Goal: Task Accomplishment & Management: Understand process/instructions

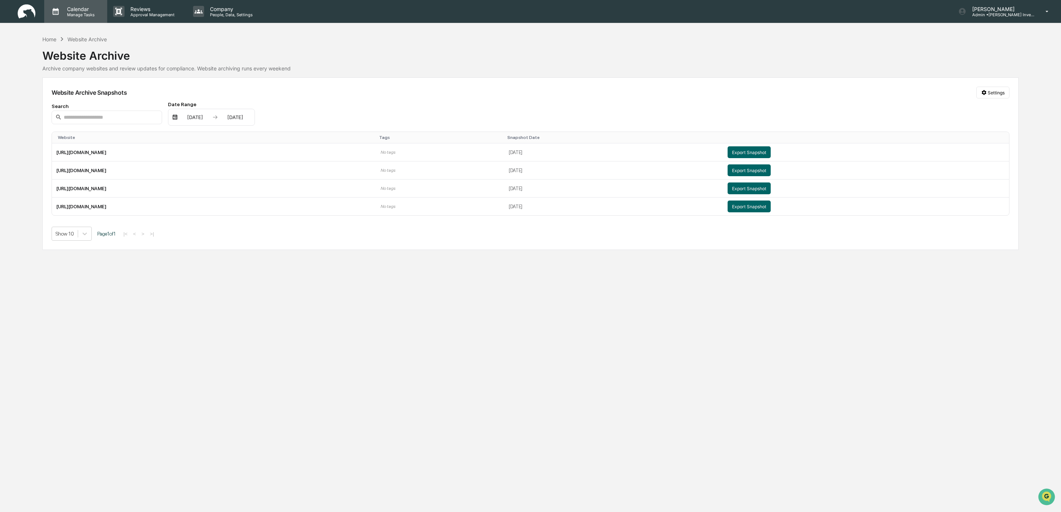
click at [80, 11] on p "Calendar" at bounding box center [79, 9] width 37 height 6
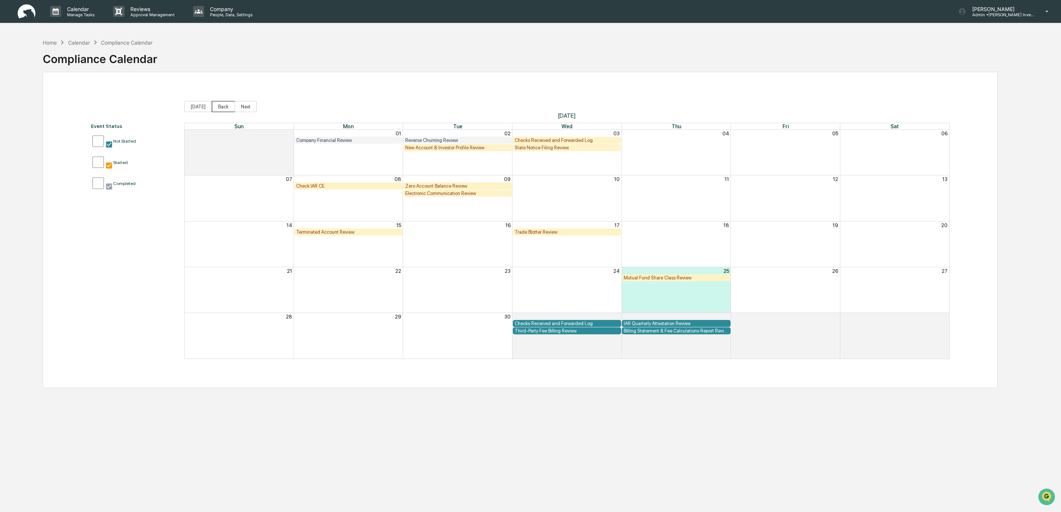
click at [216, 107] on button "Back" at bounding box center [223, 106] width 23 height 11
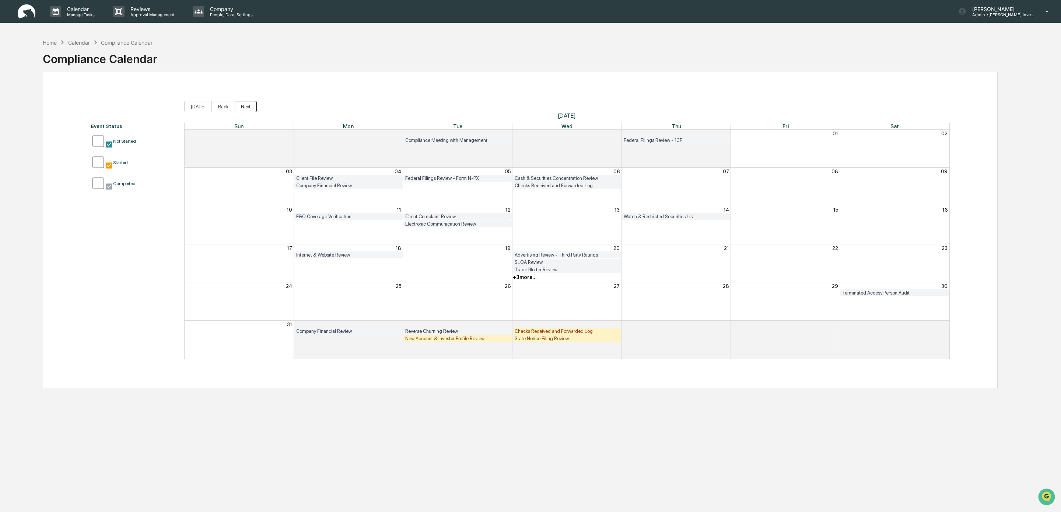
click at [242, 106] on button "Next" at bounding box center [246, 106] width 22 height 11
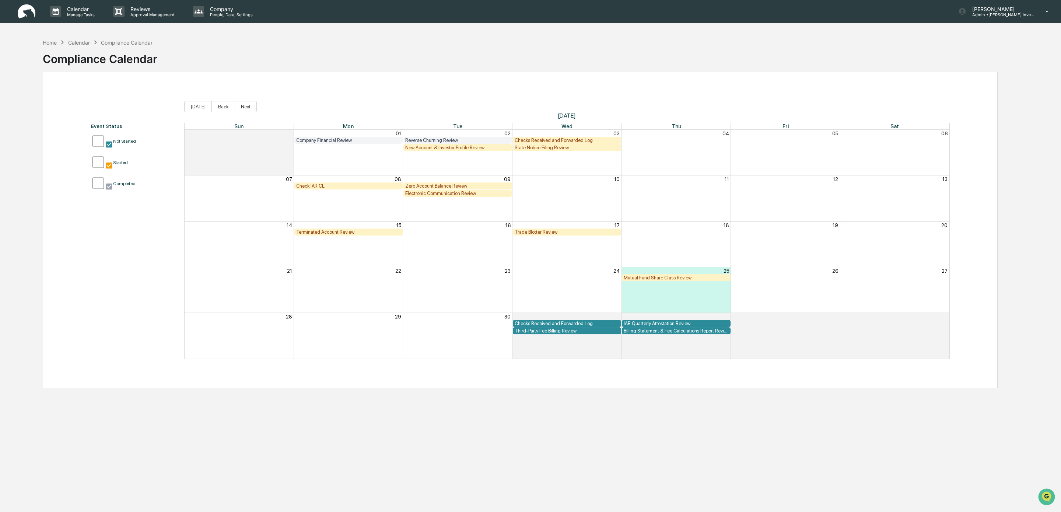
click at [454, 148] on div "New Account & Investor Profile Review" at bounding box center [457, 148] width 105 height 6
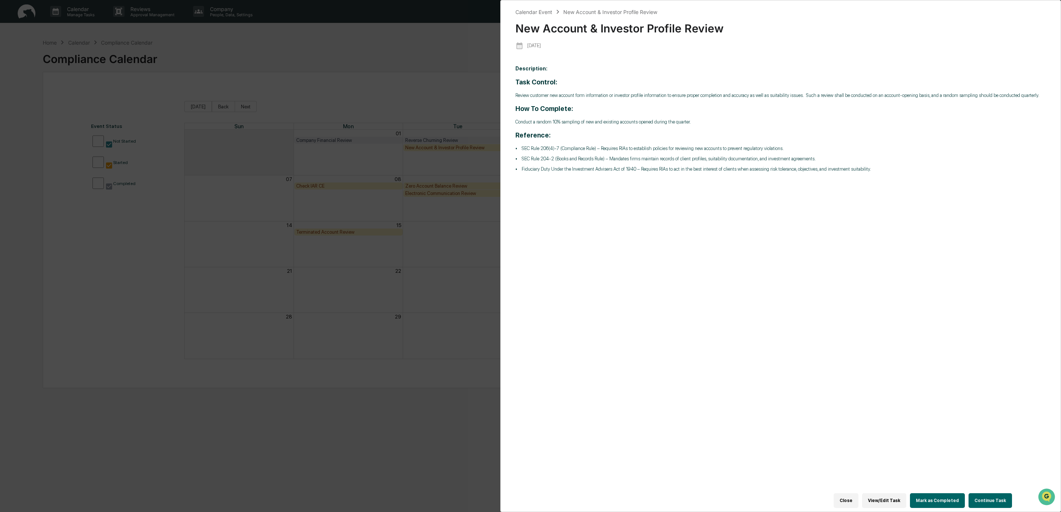
click at [878, 500] on button "View/Edit Task" at bounding box center [884, 500] width 44 height 15
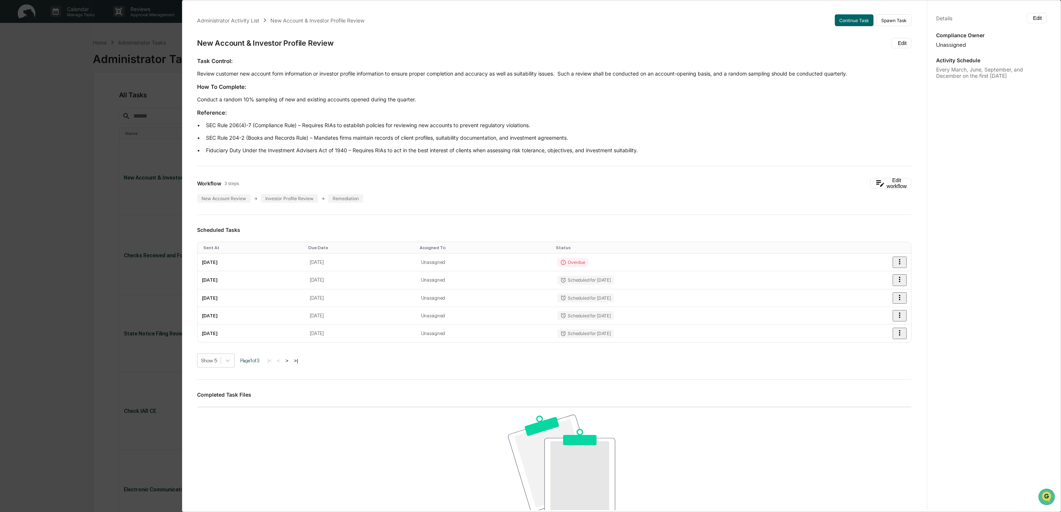
click at [73, 181] on div "Administrator Activity List New Account & Investor Profile Review Continue Task…" at bounding box center [530, 256] width 1061 height 512
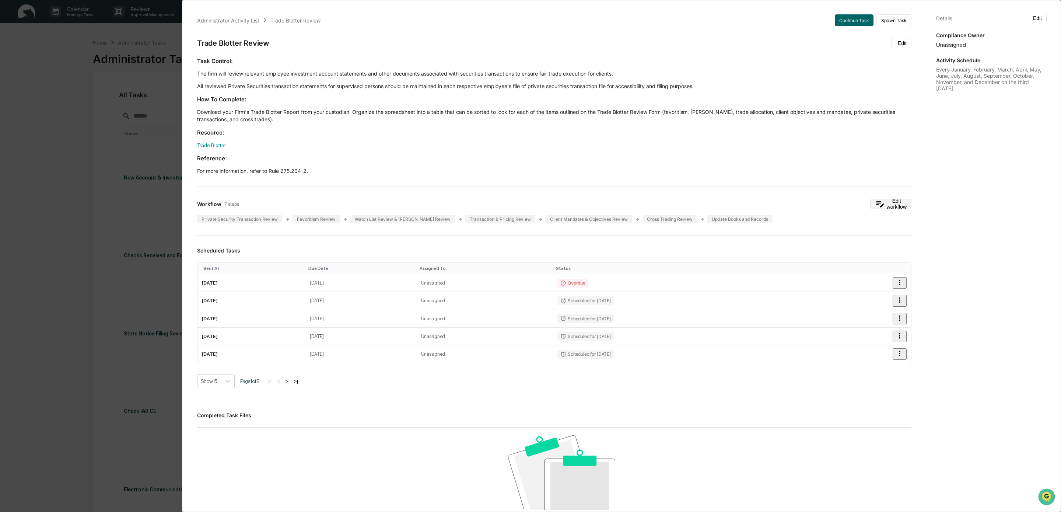
click at [897, 204] on button "Edit workflow" at bounding box center [890, 204] width 41 height 10
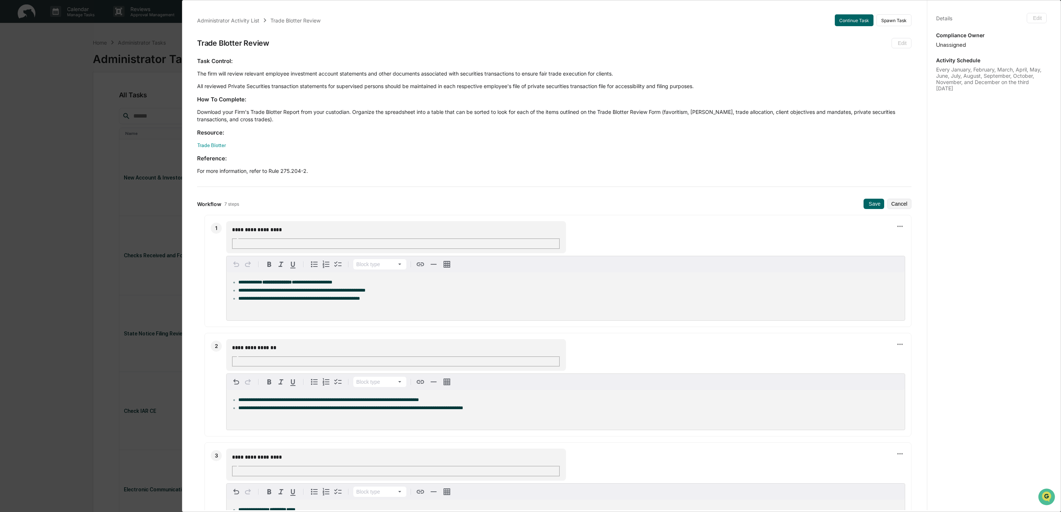
click at [399, 138] on div "Task Control: The firm will review relevant employee investment account stateme…" at bounding box center [554, 116] width 714 height 118
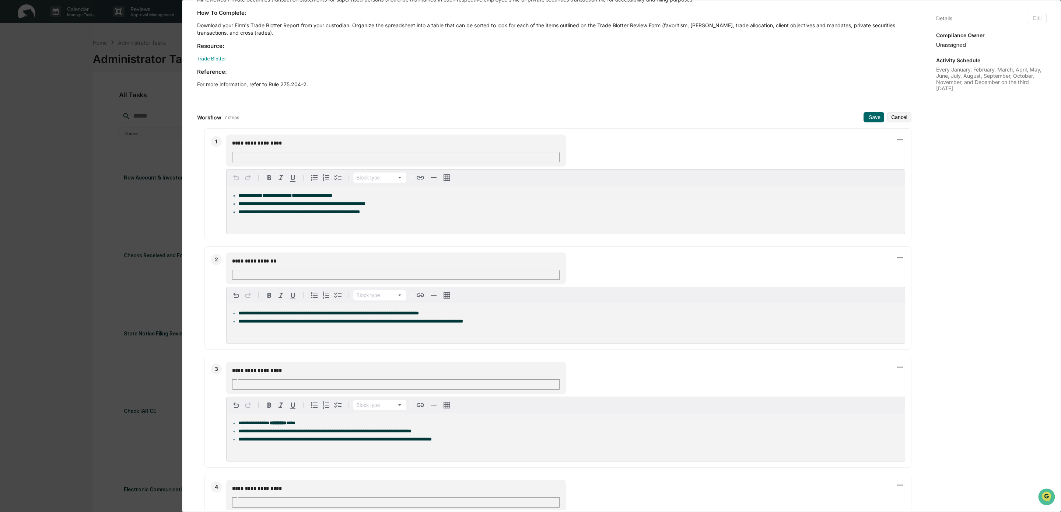
scroll to position [92, 0]
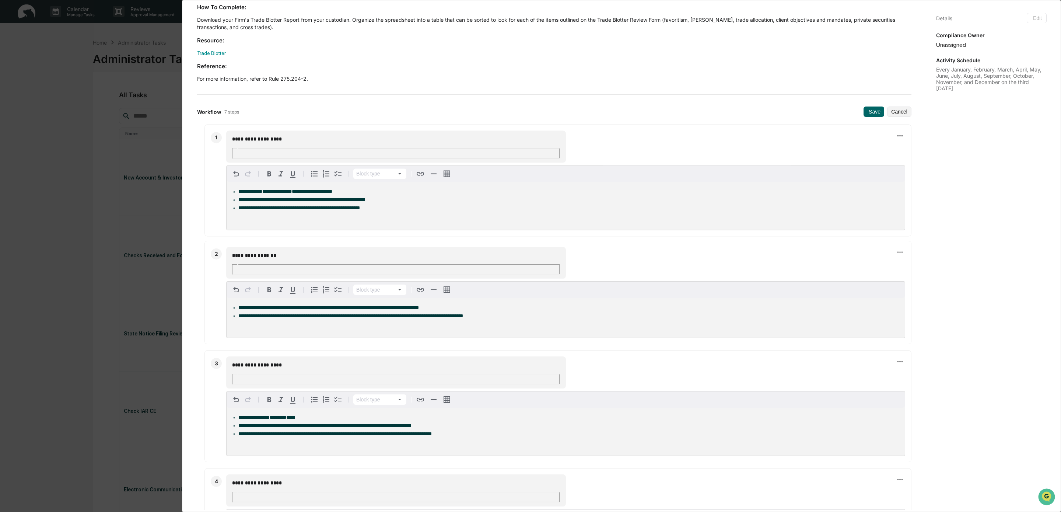
drag, startPoint x: 242, startPoint y: 136, endPoint x: 380, endPoint y: 137, distance: 137.8
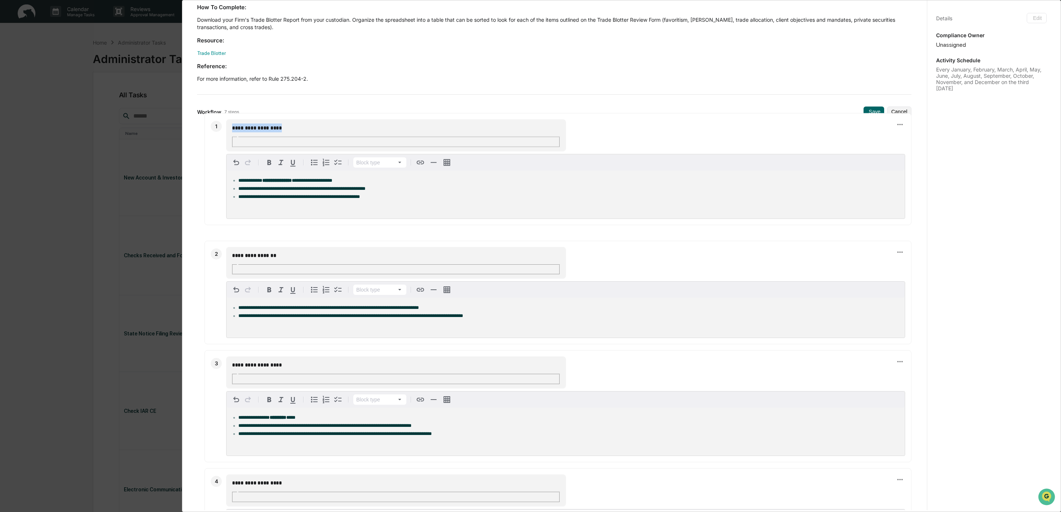
drag, startPoint x: 249, startPoint y: 175, endPoint x: 372, endPoint y: 166, distance: 123.1
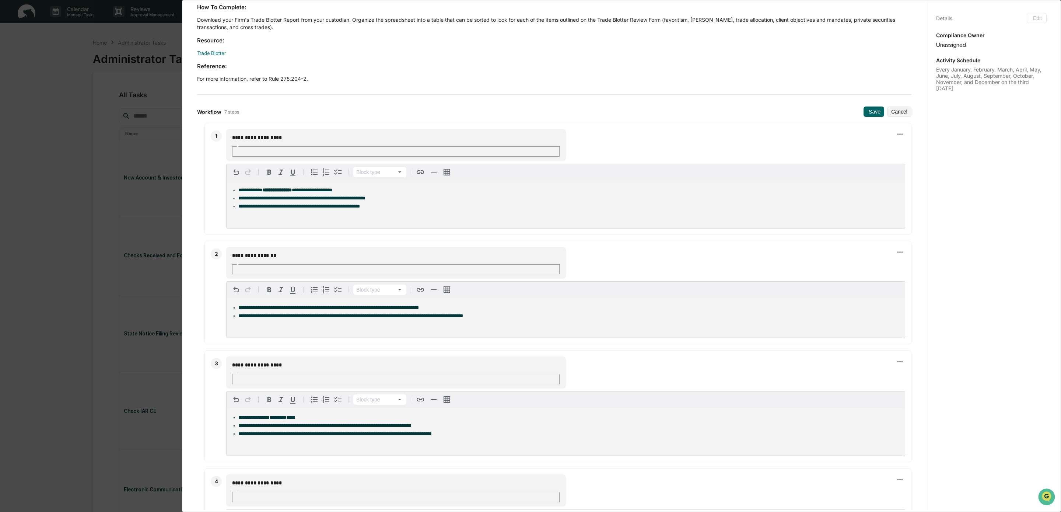
click at [255, 188] on span "**********" at bounding box center [250, 190] width 24 height 5
click at [345, 106] on div "Workflow 7 steps Save Cancel" at bounding box center [554, 111] width 714 height 10
click at [900, 134] on icon at bounding box center [901, 133] width 6 height 1
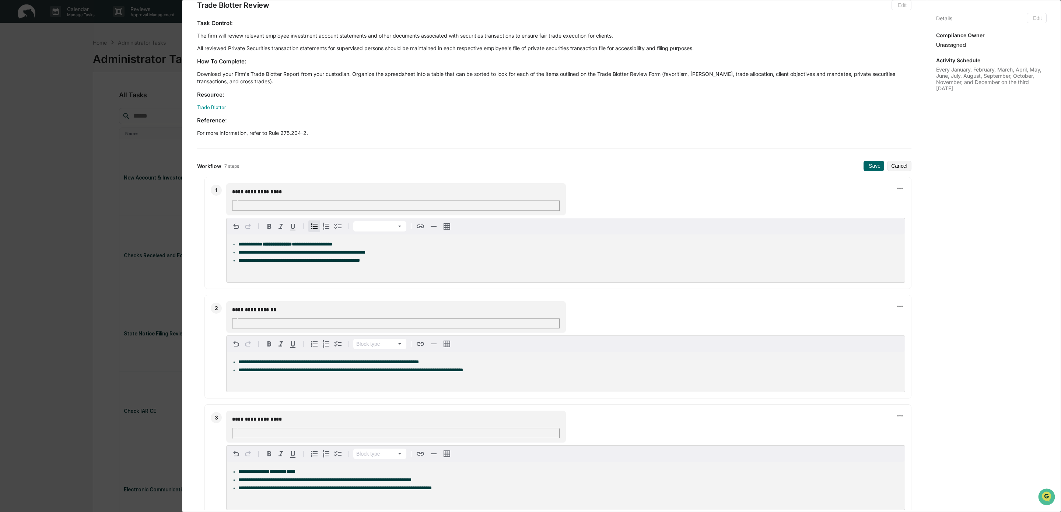
scroll to position [0, 0]
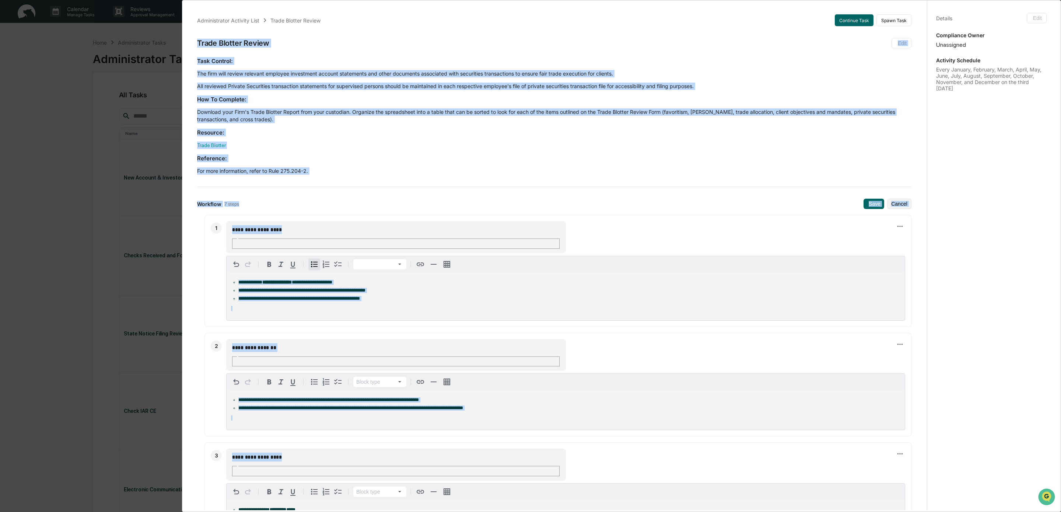
drag, startPoint x: 198, startPoint y: 45, endPoint x: 322, endPoint y: 485, distance: 457.6
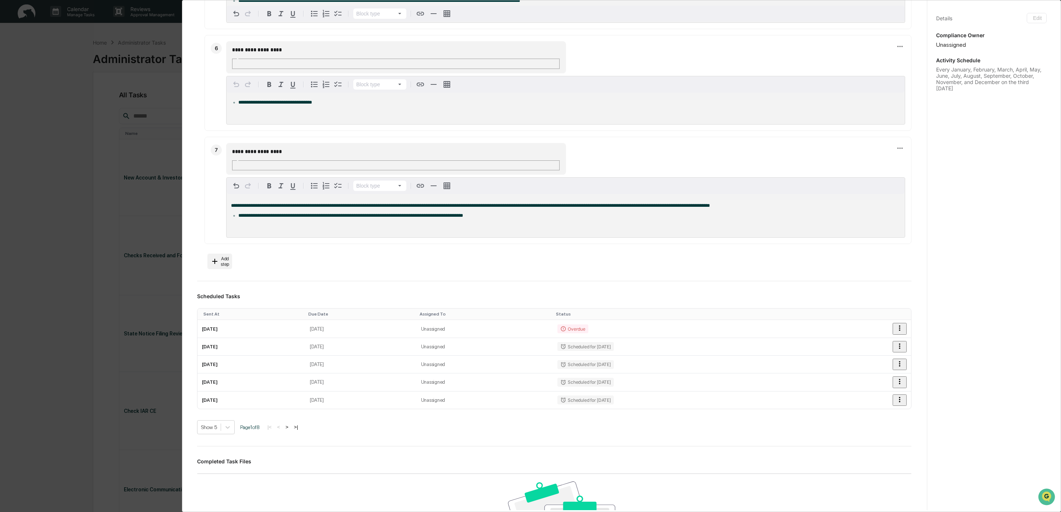
scroll to position [753, 0]
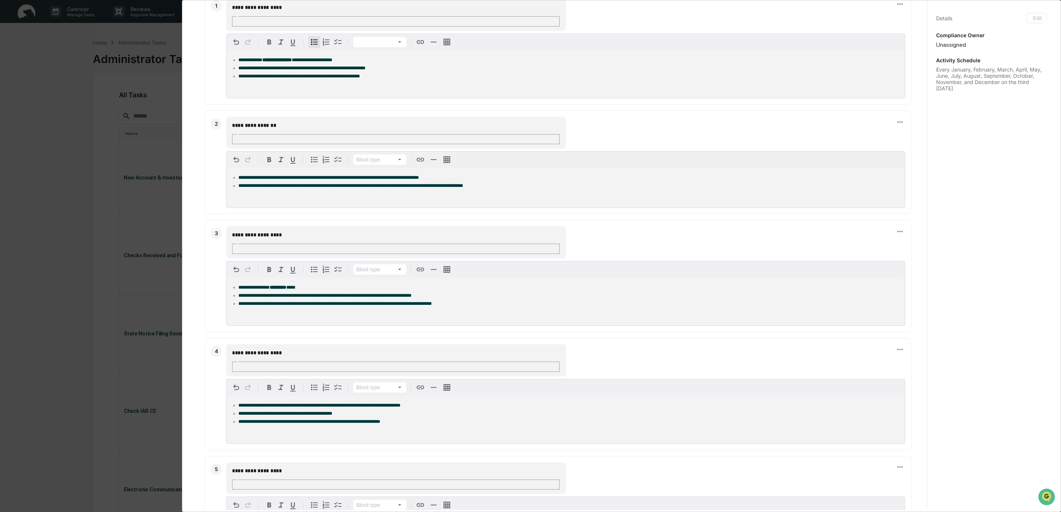
scroll to position [0, 0]
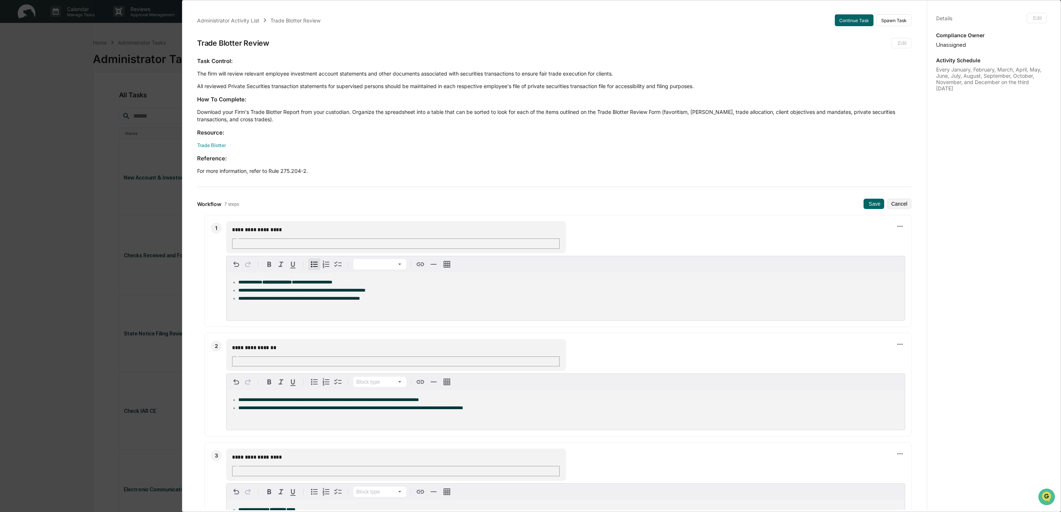
click at [309, 171] on p "For more information, refer to Rule 275.204-2." at bounding box center [554, 170] width 714 height 7
drag, startPoint x: 308, startPoint y: 171, endPoint x: 270, endPoint y: 172, distance: 37.6
click at [270, 172] on p "For more information, refer to Rule 275.204-2." at bounding box center [554, 170] width 714 height 7
copy p "Rule 275.204-2"
click at [72, 166] on div "**********" at bounding box center [530, 256] width 1061 height 512
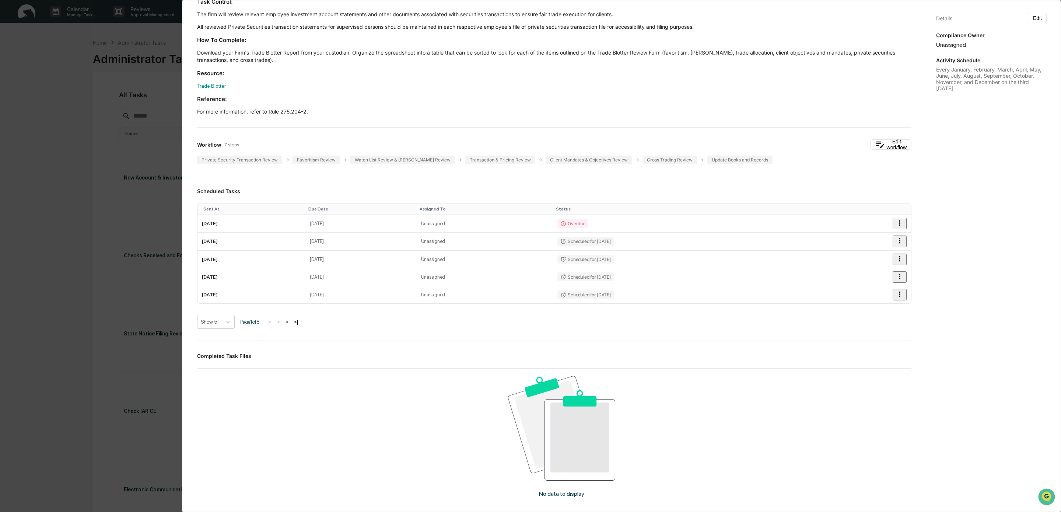
scroll to position [62, 0]
click at [890, 142] on button "Edit workflow" at bounding box center [890, 142] width 41 height 10
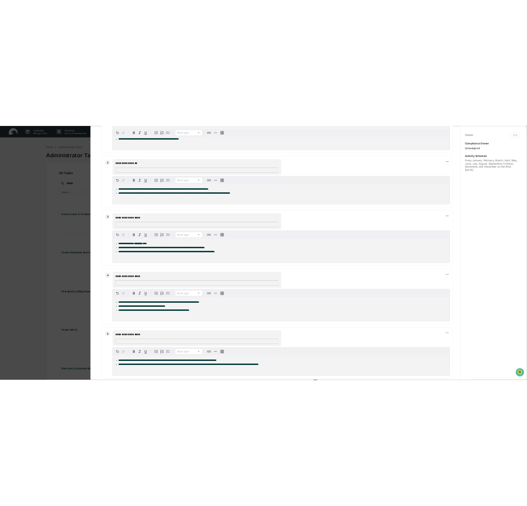
scroll to position [0, 0]
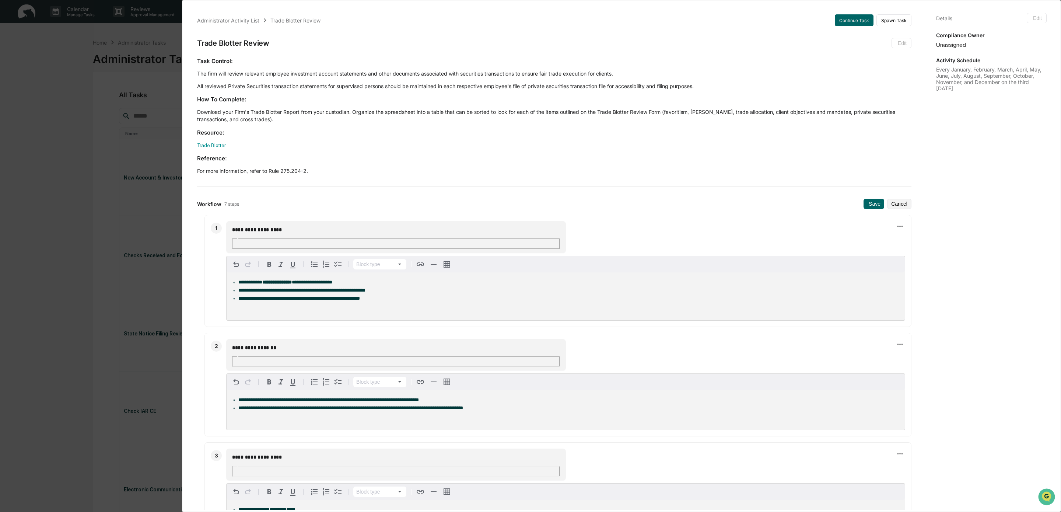
click at [78, 134] on div "**********" at bounding box center [530, 256] width 1061 height 512
